Goal: Task Accomplishment & Management: Complete application form

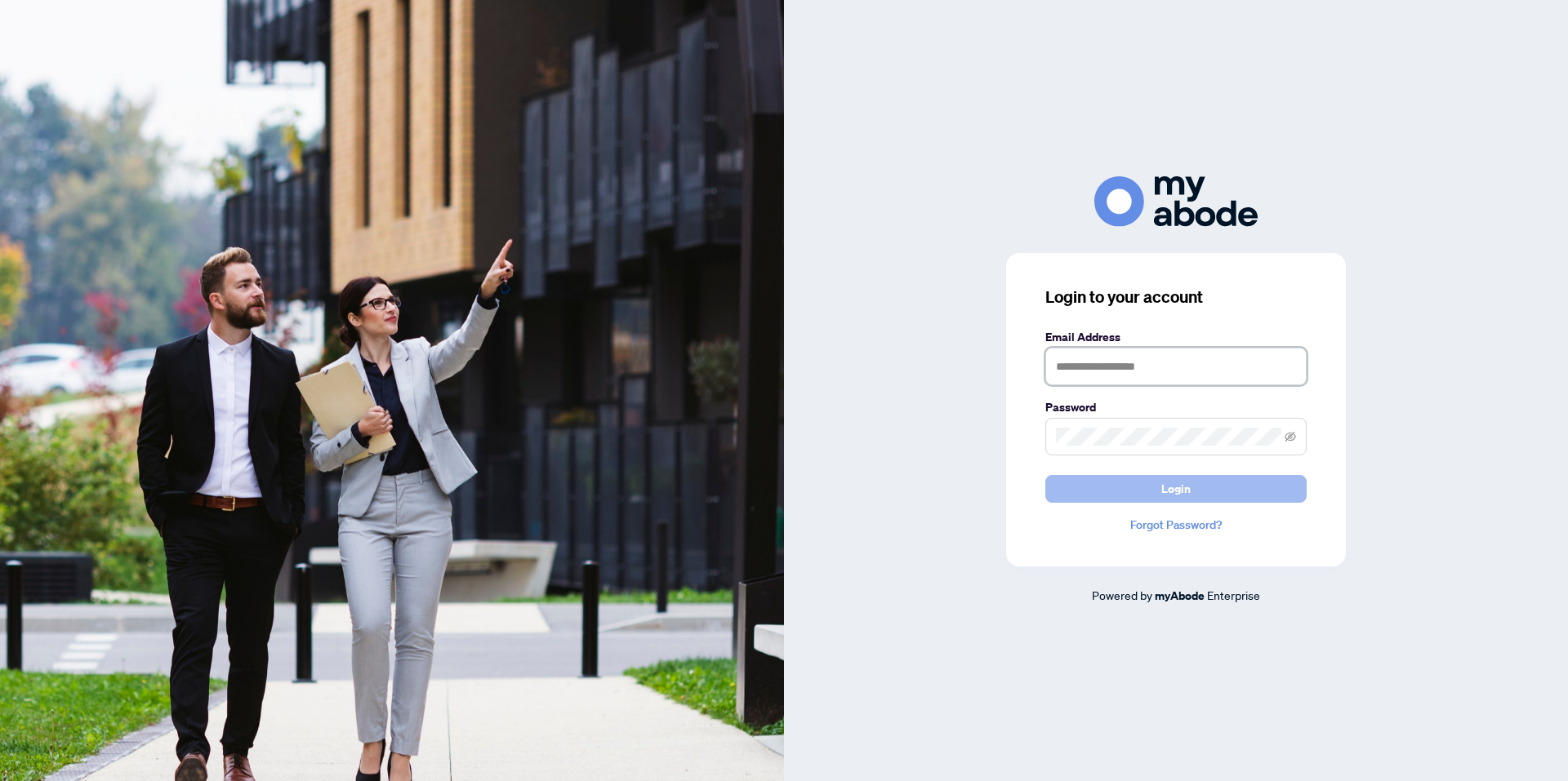
type input "**********"
click at [1162, 481] on span "Login" at bounding box center [1176, 488] width 30 height 26
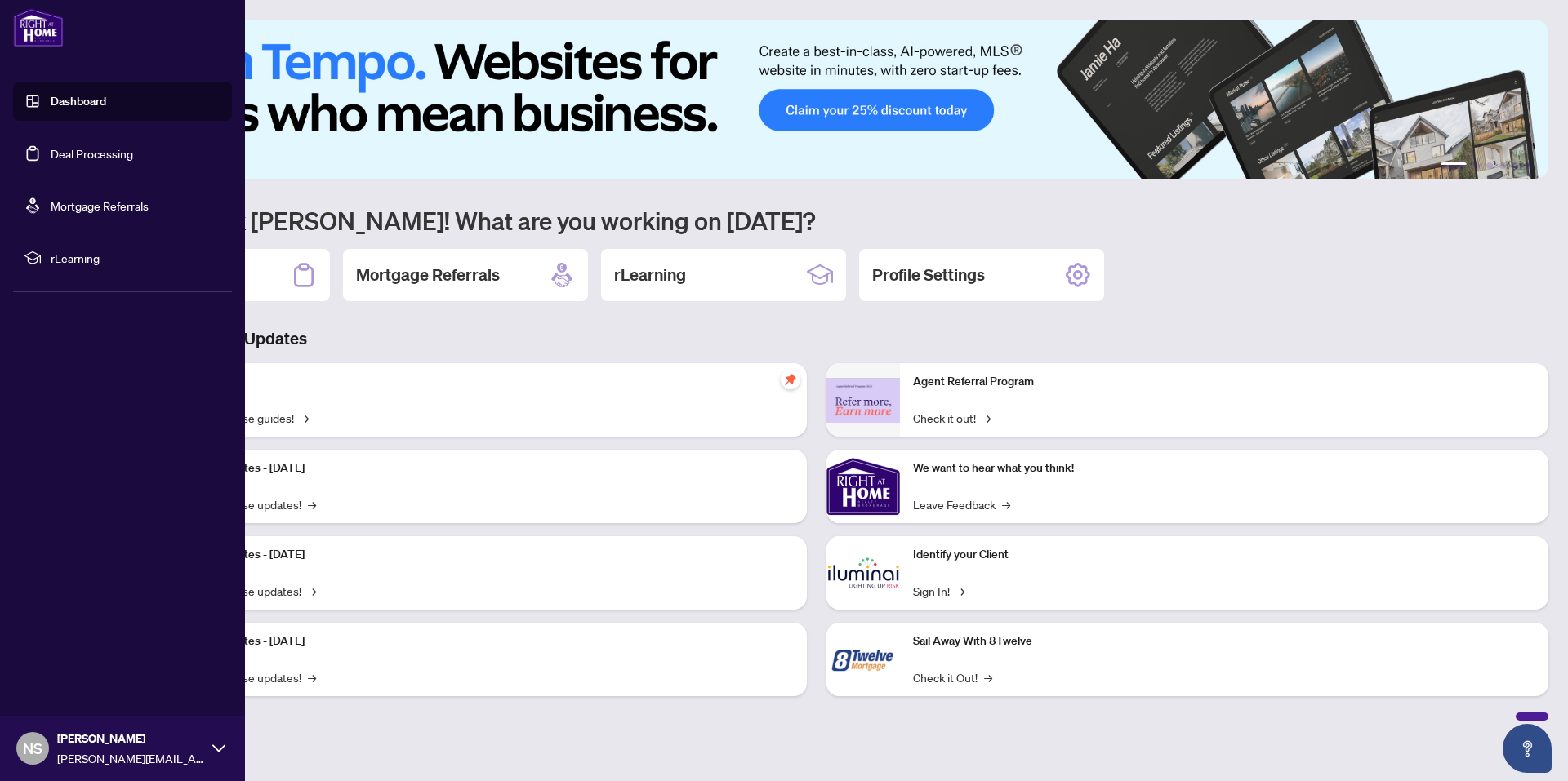
click at [63, 104] on link "Dashboard" at bounding box center [78, 100] width 56 height 14
click at [89, 156] on link "Deal Processing" at bounding box center [92, 153] width 83 height 14
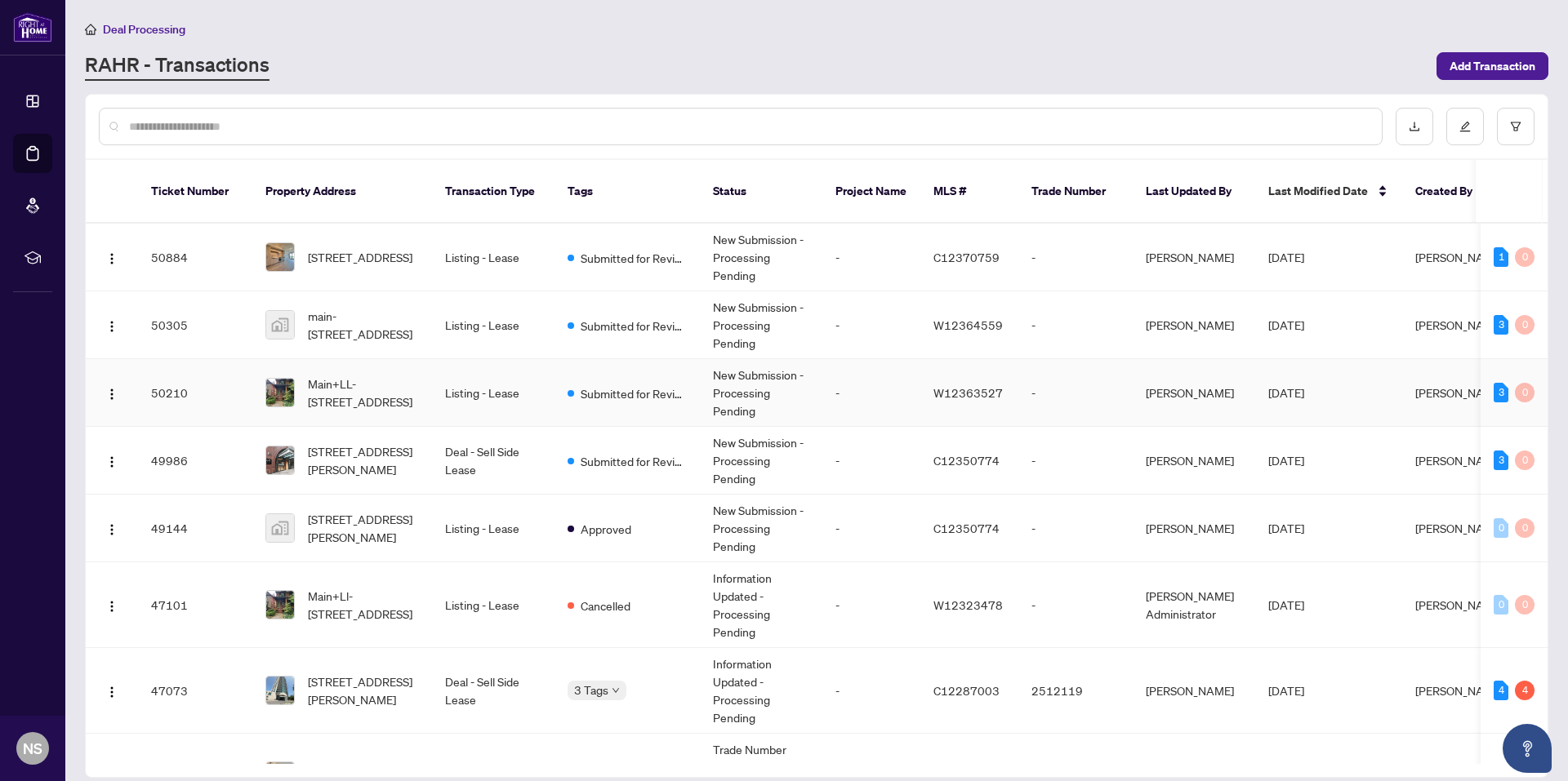
click at [730, 385] on td "New Submission - Processing Pending" at bounding box center [760, 393] width 122 height 67
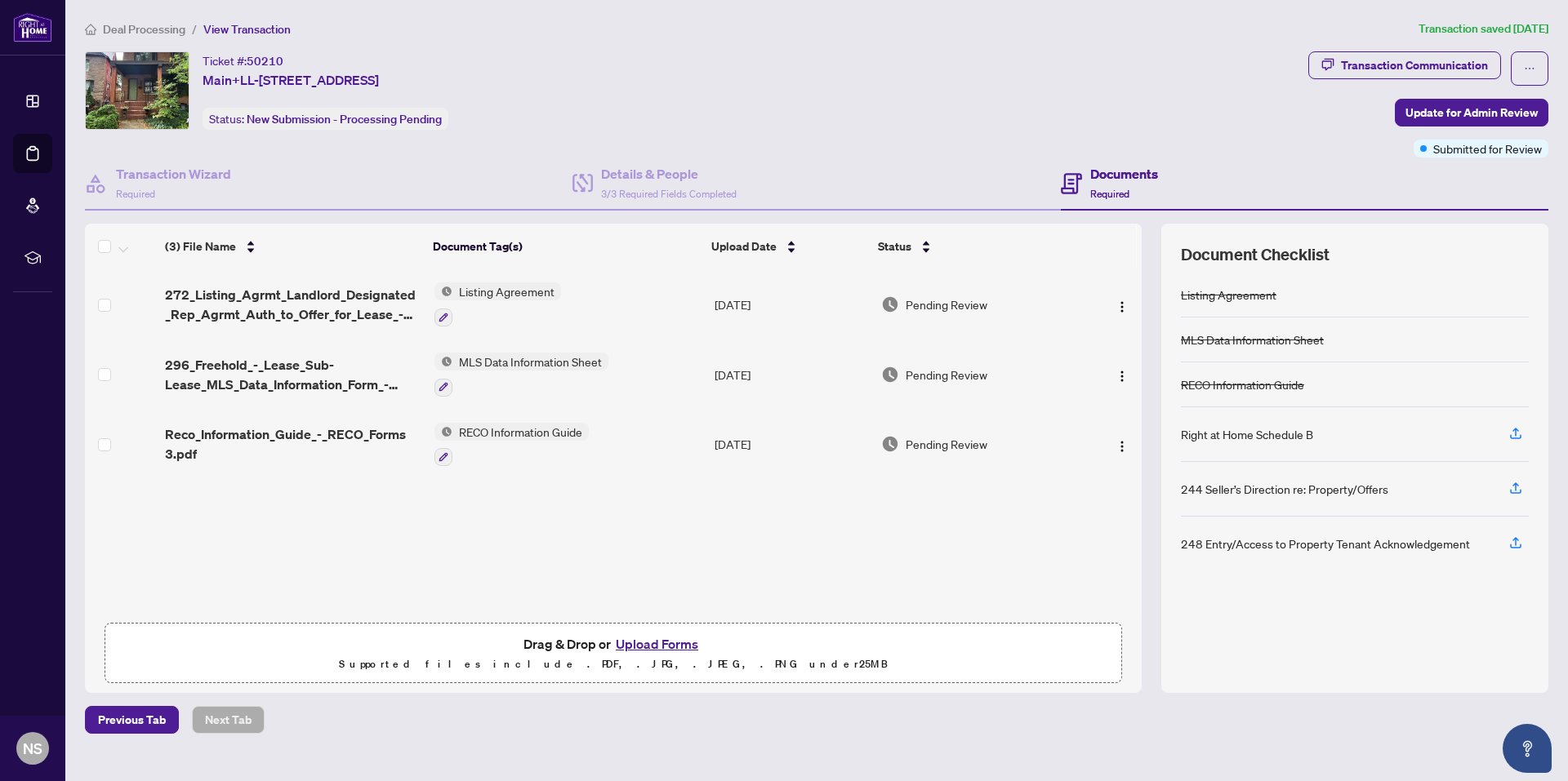
click at [672, 648] on button "Upload Forms" at bounding box center [657, 644] width 92 height 21
click at [668, 638] on button "Upload Forms" at bounding box center [657, 644] width 92 height 21
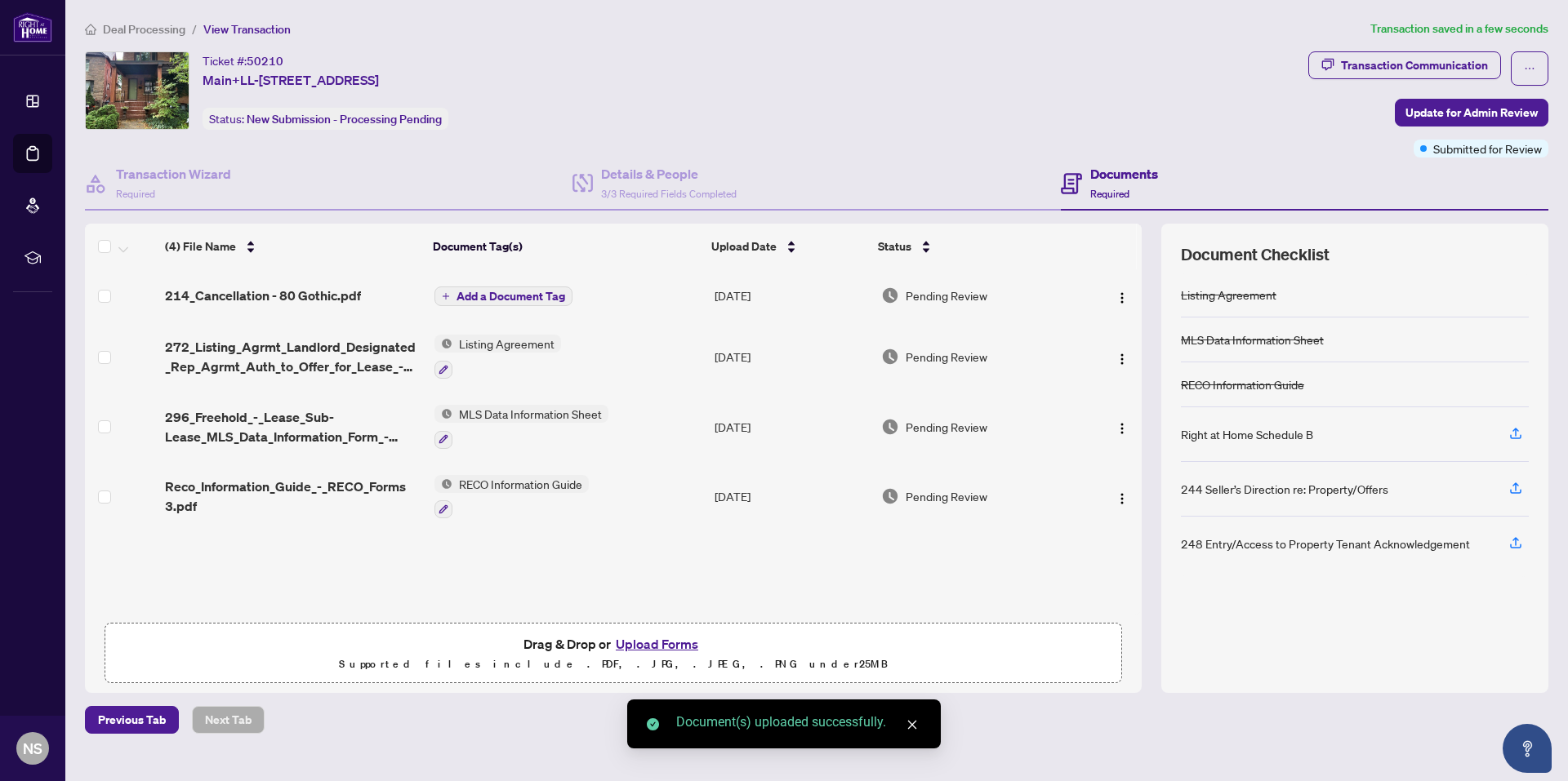
click at [490, 291] on span "Add a Document Tag" at bounding box center [511, 297] width 109 height 12
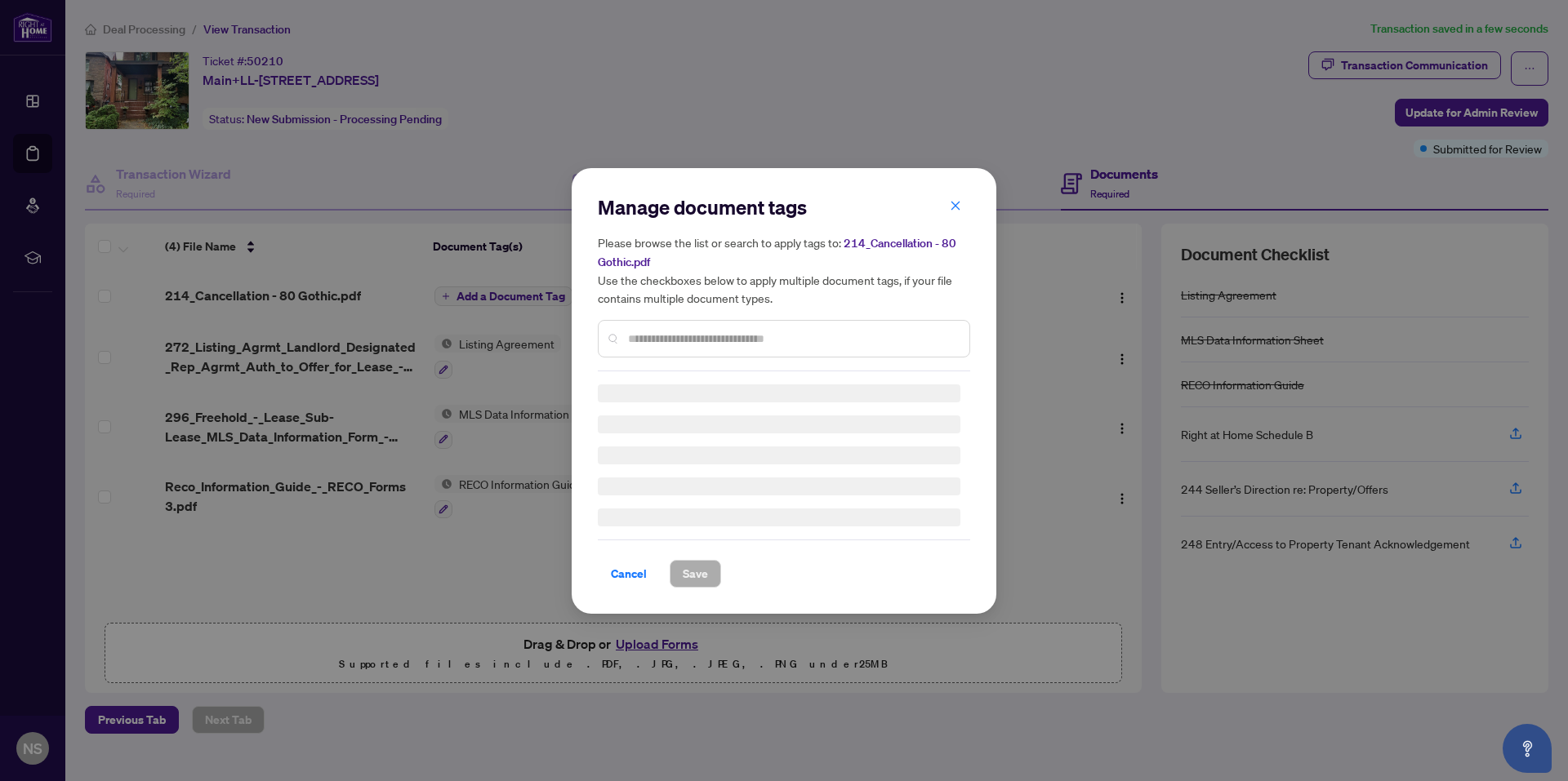
click at [663, 342] on div "Manage document tags Please browse the list or search to apply tags to: 214_Can…" at bounding box center [783, 390] width 372 height 394
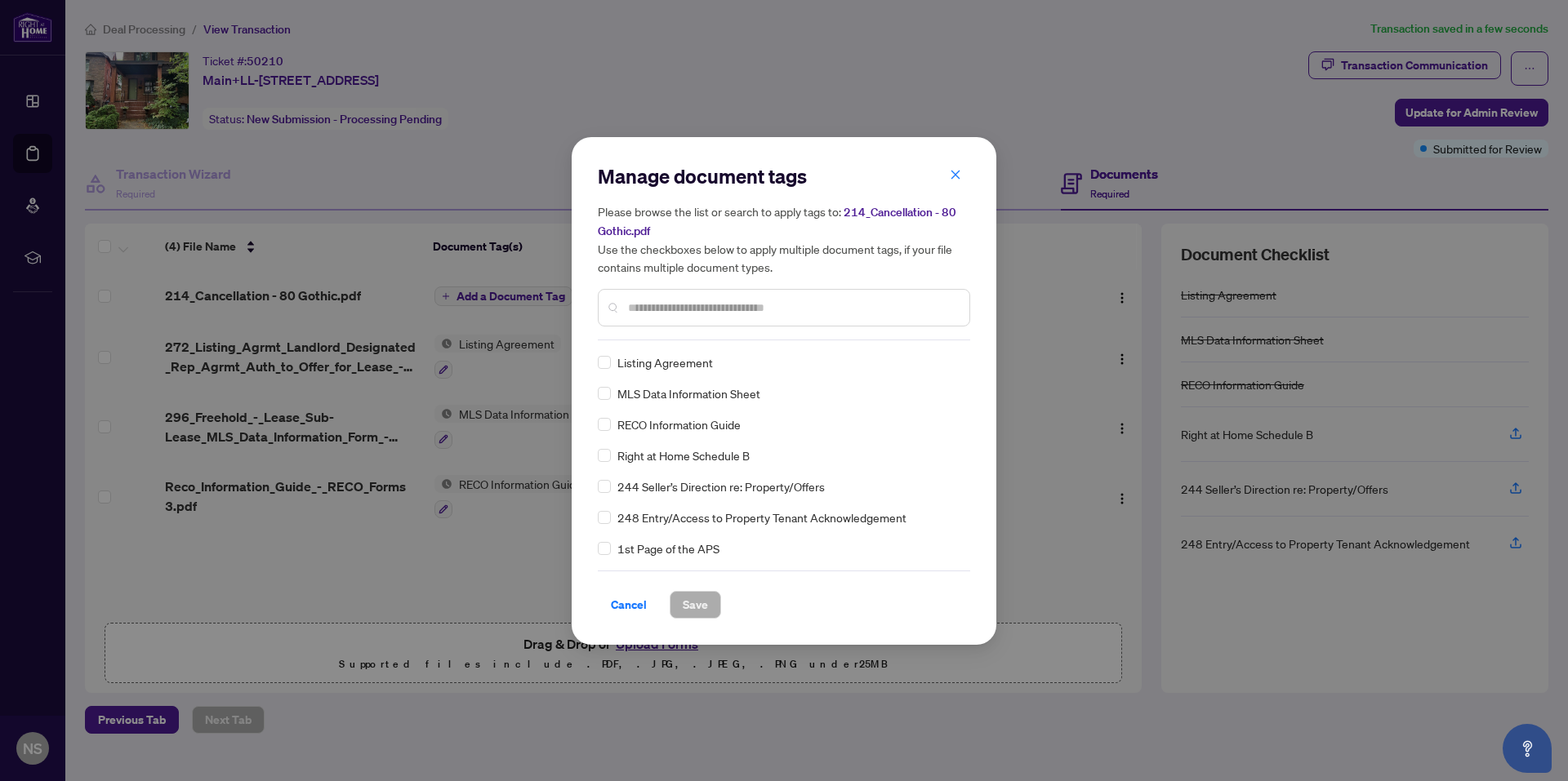
click at [668, 309] on input "text" at bounding box center [792, 307] width 328 height 18
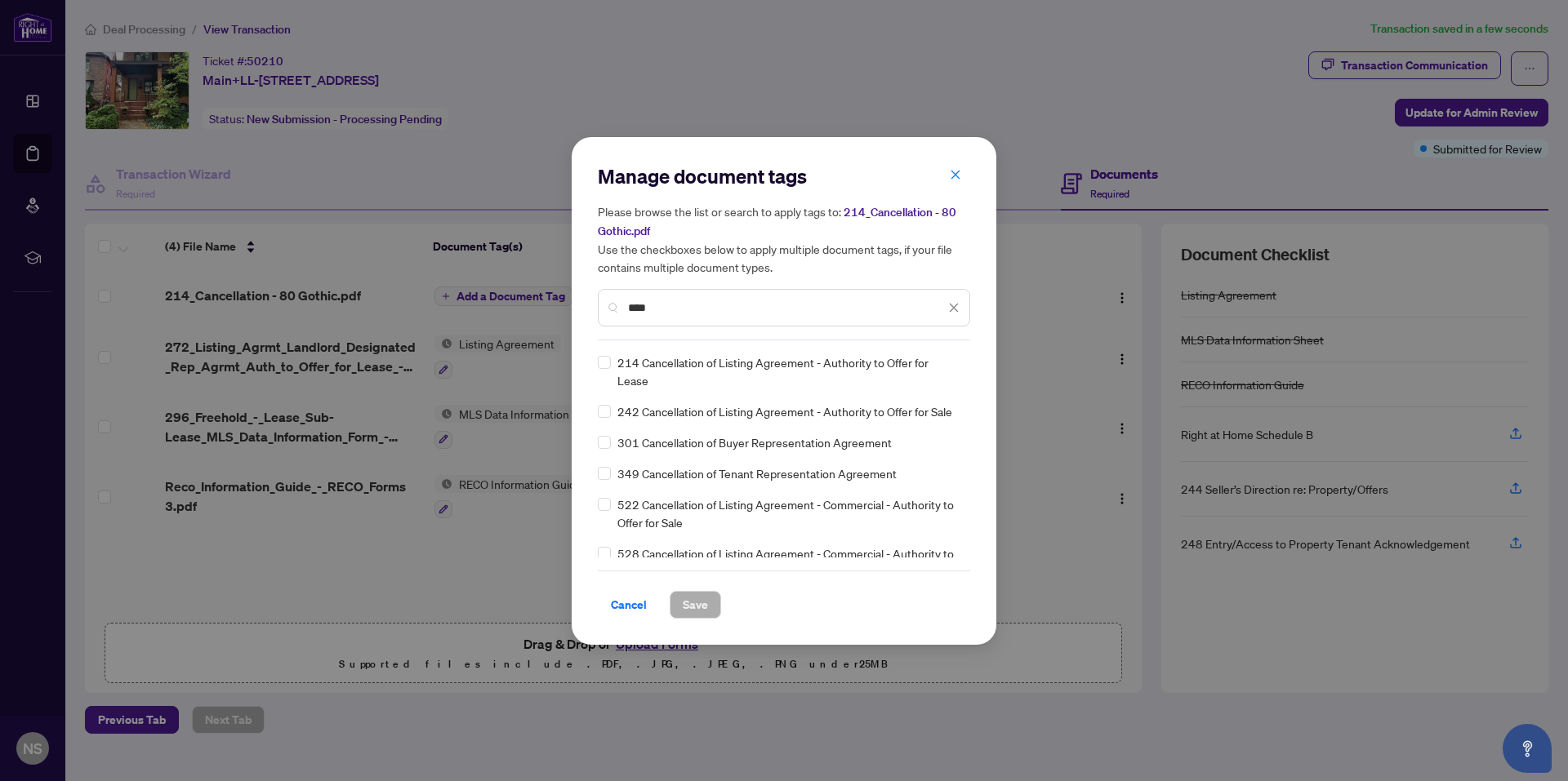
type input "****"
click at [695, 603] on span "Save" at bounding box center [695, 605] width 25 height 26
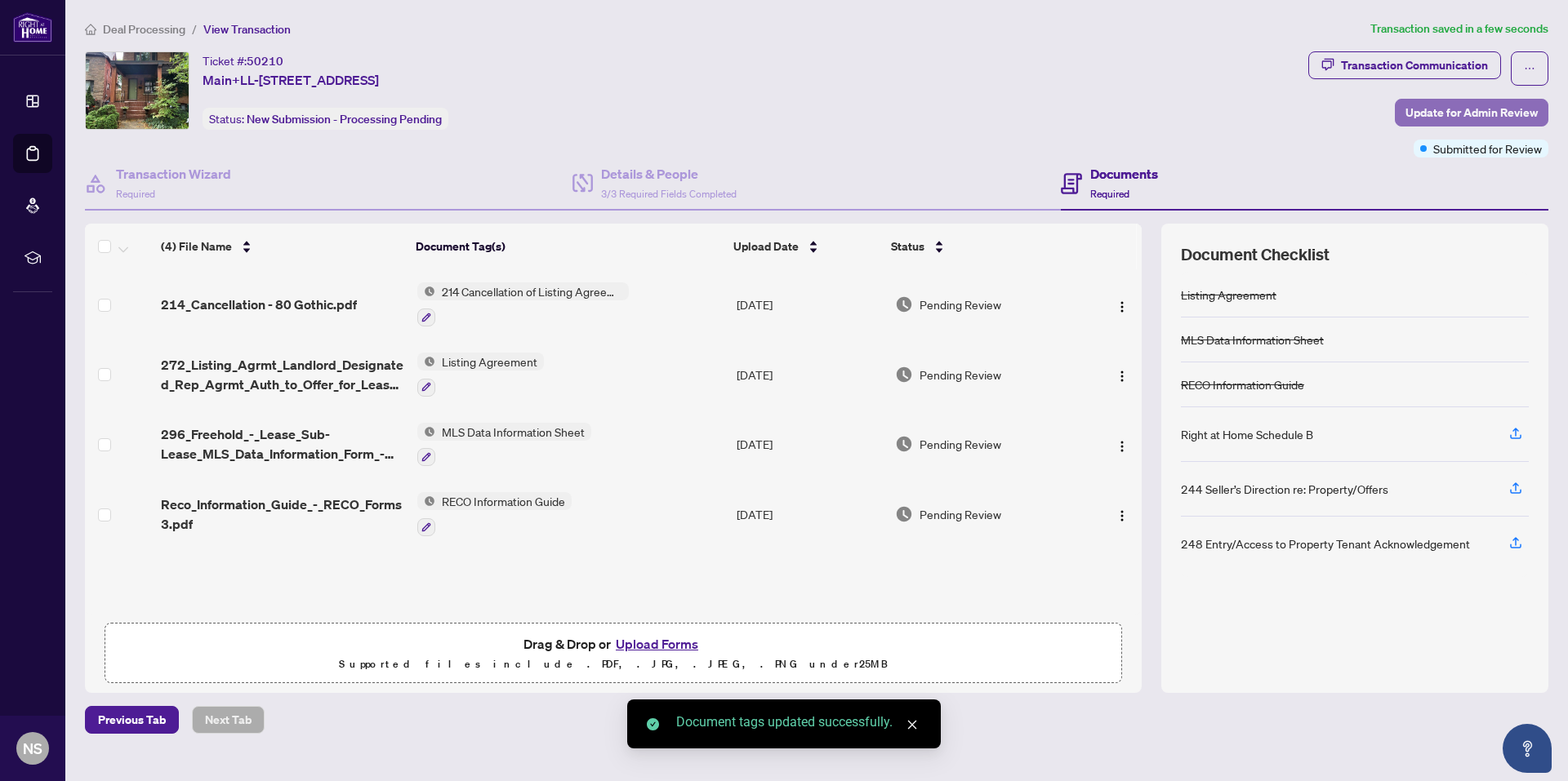
click at [1497, 108] on span "Update for Admin Review" at bounding box center [1472, 112] width 132 height 26
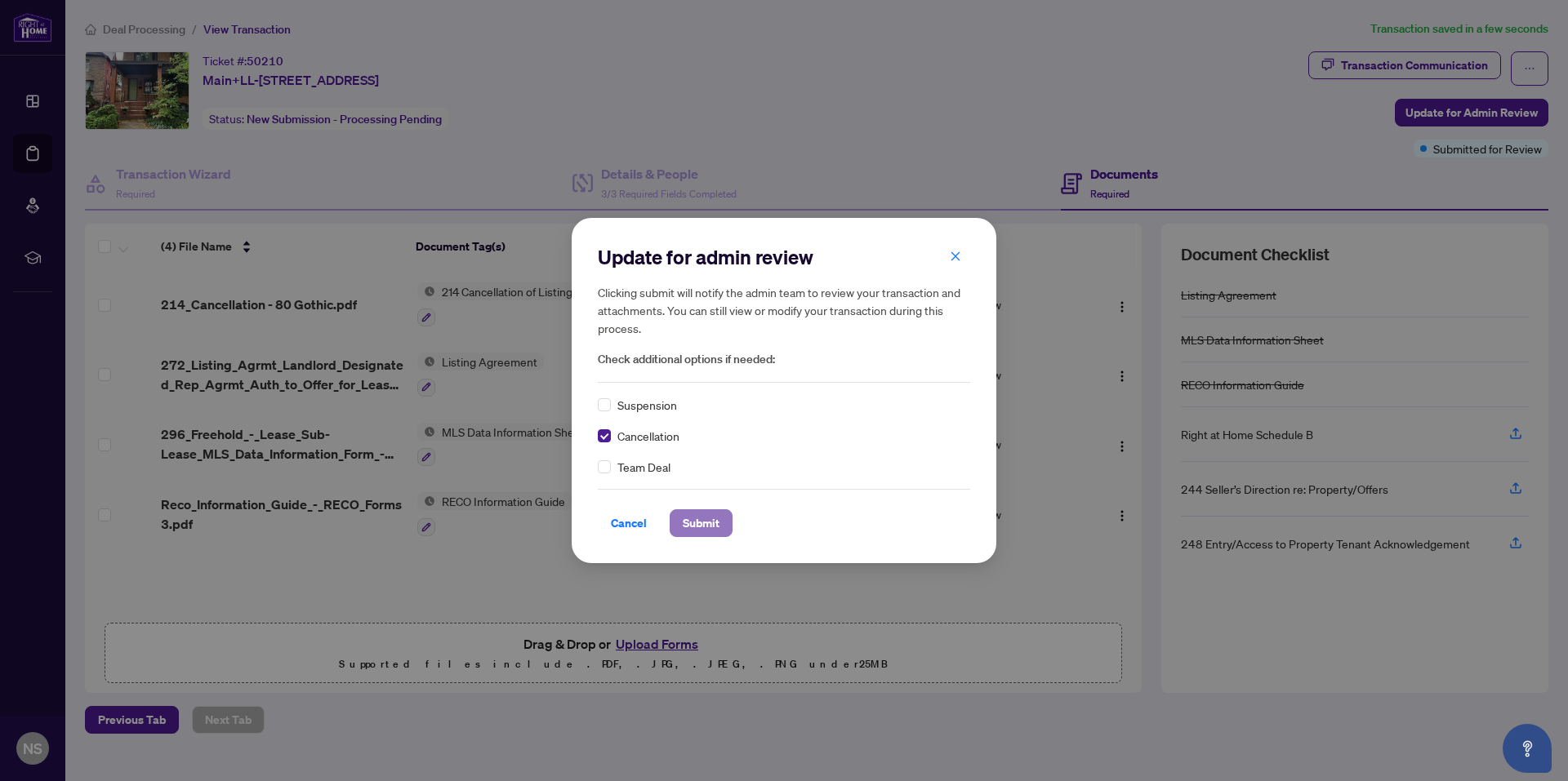
click at [689, 519] on span "Submit" at bounding box center [701, 523] width 37 height 26
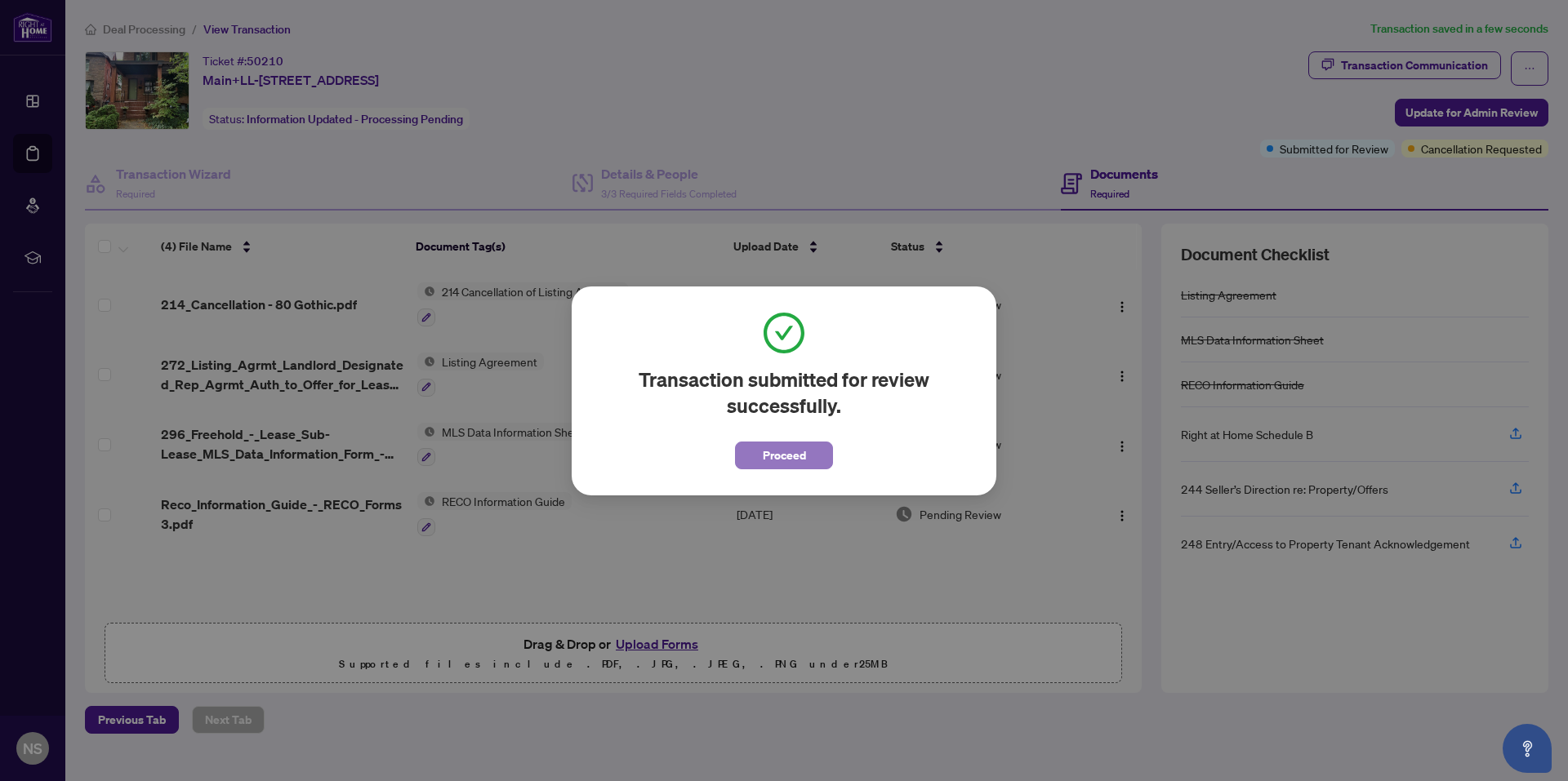
click at [781, 459] on span "Proceed" at bounding box center [784, 455] width 43 height 26
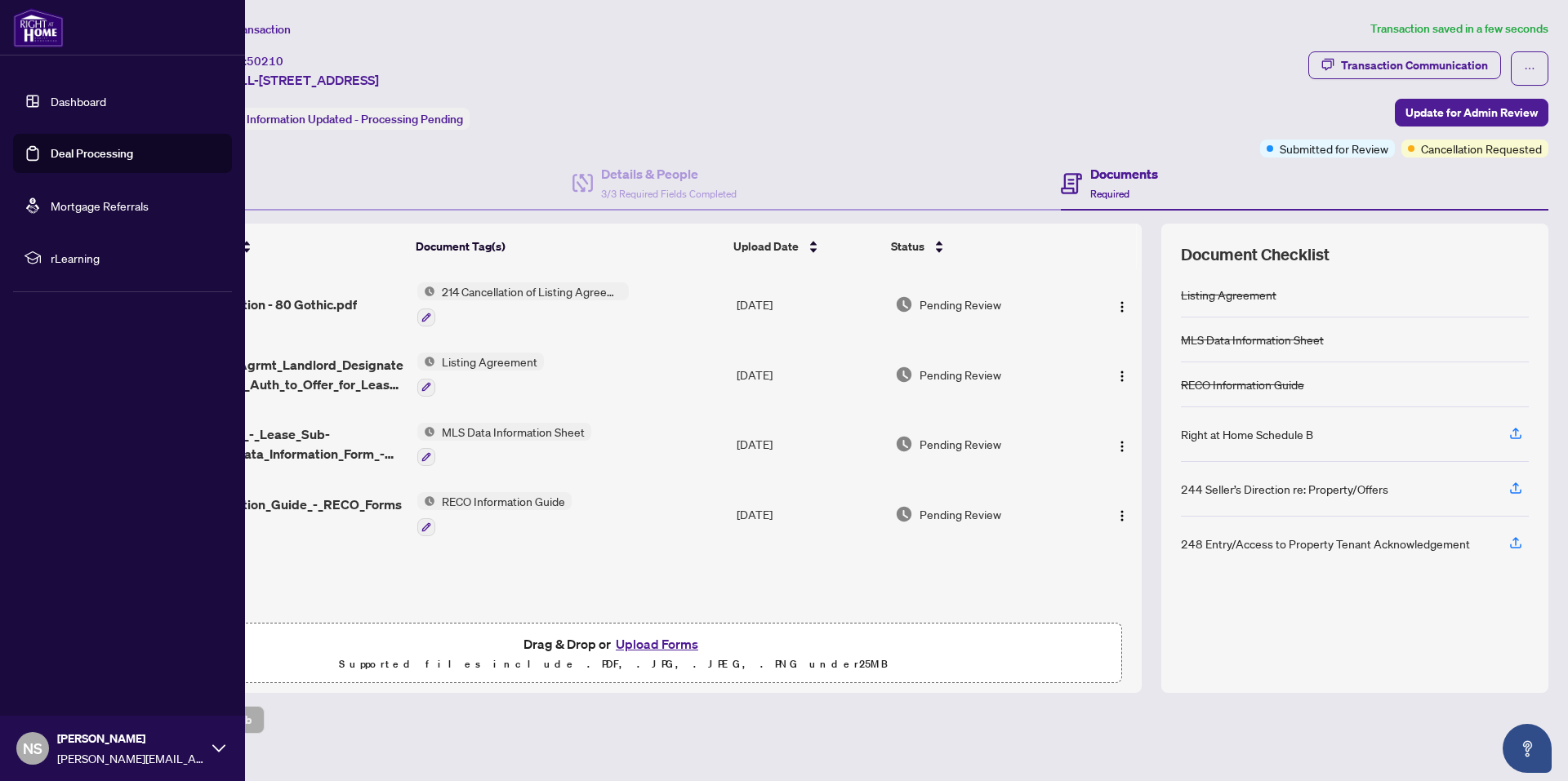
click at [33, 26] on img at bounding box center [38, 28] width 51 height 39
